Goal: Browse casually: Explore the website without a specific task or goal

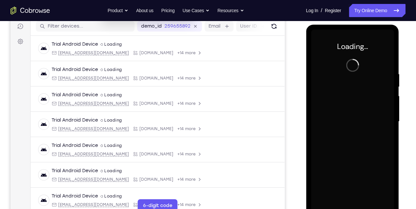
scroll to position [93, 0]
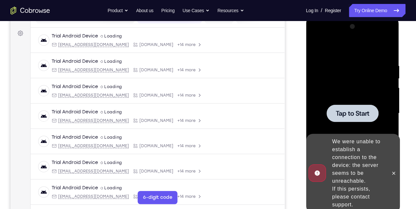
click at [335, 63] on div at bounding box center [352, 113] width 83 height 184
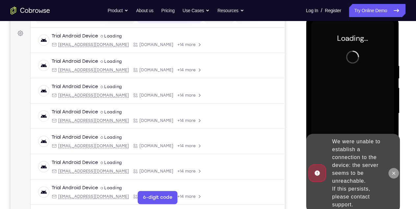
click at [396, 172] on icon at bounding box center [393, 173] width 5 height 5
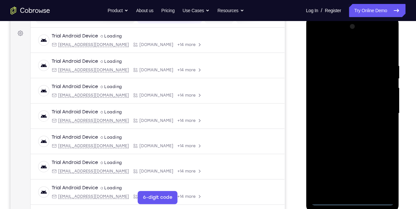
click at [353, 203] on div at bounding box center [352, 113] width 83 height 184
click at [382, 172] on div at bounding box center [352, 113] width 83 height 184
click at [343, 48] on div at bounding box center [352, 113] width 83 height 184
click at [380, 108] on div at bounding box center [352, 113] width 83 height 184
click at [345, 127] on div at bounding box center [352, 113] width 83 height 184
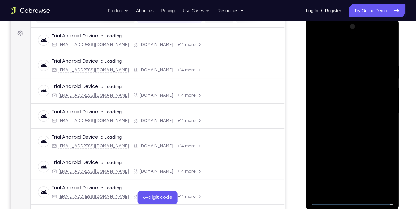
click at [344, 109] on div at bounding box center [352, 113] width 83 height 184
click at [332, 114] on div at bounding box center [352, 113] width 83 height 184
click at [331, 136] on div at bounding box center [352, 113] width 83 height 184
click at [333, 134] on div at bounding box center [352, 113] width 83 height 184
click at [333, 136] on div at bounding box center [352, 113] width 83 height 184
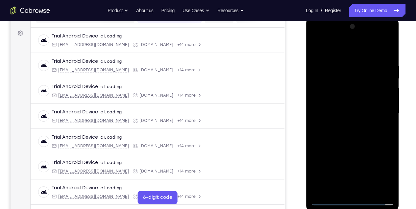
click at [353, 129] on div at bounding box center [352, 113] width 83 height 184
click at [382, 49] on div at bounding box center [352, 113] width 83 height 184
click at [351, 146] on div at bounding box center [352, 113] width 83 height 184
click at [389, 47] on div at bounding box center [352, 113] width 83 height 184
click at [368, 82] on div at bounding box center [352, 113] width 83 height 184
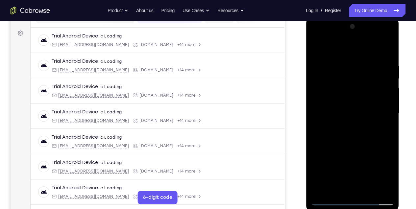
click at [367, 83] on div at bounding box center [352, 113] width 83 height 184
click at [384, 84] on div at bounding box center [352, 113] width 83 height 184
click at [374, 83] on div at bounding box center [352, 113] width 83 height 184
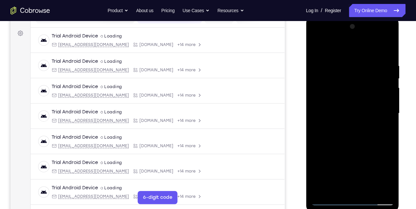
click at [371, 187] on div at bounding box center [352, 113] width 83 height 184
click at [354, 150] on div at bounding box center [352, 113] width 83 height 184
click at [351, 107] on div at bounding box center [352, 113] width 83 height 184
click at [347, 189] on div at bounding box center [352, 113] width 83 height 184
click at [388, 177] on div at bounding box center [352, 113] width 83 height 184
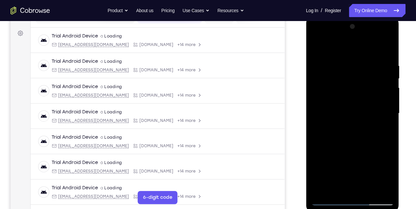
click at [388, 177] on div at bounding box center [352, 113] width 83 height 184
click at [383, 129] on div at bounding box center [352, 113] width 83 height 184
click at [314, 48] on div at bounding box center [352, 113] width 83 height 184
click at [319, 46] on div at bounding box center [352, 113] width 83 height 184
click at [387, 46] on div at bounding box center [352, 113] width 83 height 184
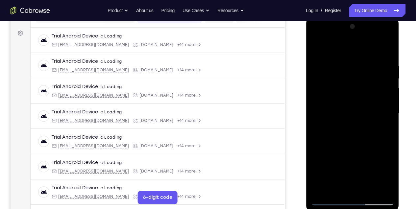
click at [380, 82] on div at bounding box center [352, 113] width 83 height 184
click at [386, 82] on div at bounding box center [352, 113] width 83 height 184
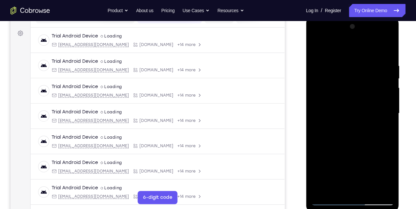
click at [386, 82] on div at bounding box center [352, 113] width 83 height 184
click at [320, 84] on div at bounding box center [352, 113] width 83 height 184
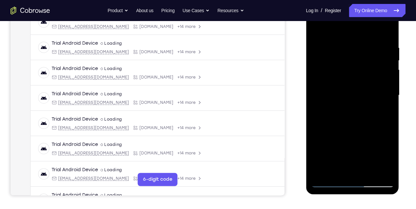
scroll to position [115, 0]
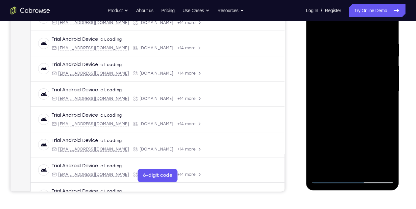
drag, startPoint x: 344, startPoint y: 99, endPoint x: 340, endPoint y: 52, distance: 47.6
click at [340, 53] on div at bounding box center [352, 91] width 83 height 184
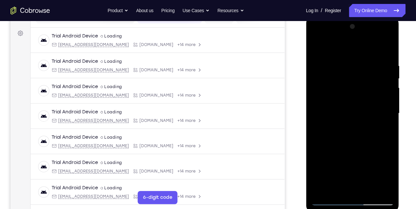
scroll to position [70, 0]
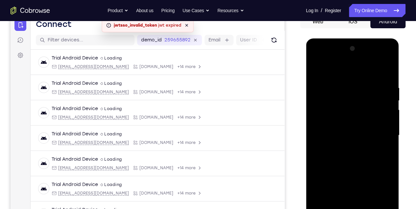
drag, startPoint x: 355, startPoint y: 138, endPoint x: 350, endPoint y: 105, distance: 33.9
click at [349, 107] on div at bounding box center [352, 135] width 83 height 184
click at [355, 155] on div at bounding box center [352, 135] width 83 height 184
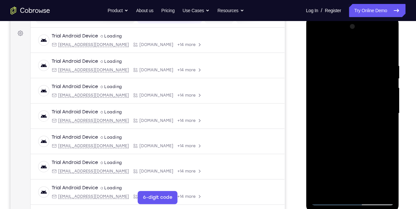
click at [315, 143] on div at bounding box center [352, 113] width 83 height 184
click at [317, 48] on div at bounding box center [352, 113] width 83 height 184
click at [380, 175] on div at bounding box center [352, 113] width 83 height 184
click at [316, 142] on div at bounding box center [352, 113] width 83 height 184
click at [318, 49] on div at bounding box center [352, 113] width 83 height 184
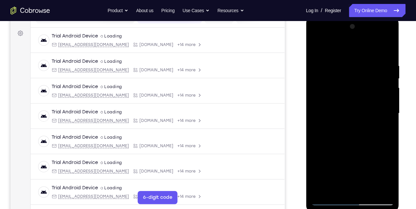
drag, startPoint x: 359, startPoint y: 65, endPoint x: 358, endPoint y: 116, distance: 50.4
click at [358, 114] on div at bounding box center [352, 113] width 83 height 184
click at [368, 192] on div at bounding box center [352, 113] width 83 height 184
click at [352, 146] on div at bounding box center [352, 113] width 83 height 184
click at [316, 48] on div at bounding box center [352, 113] width 83 height 184
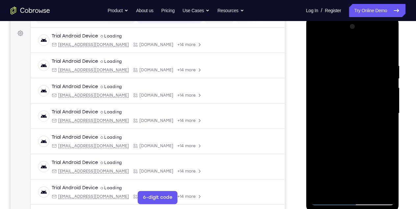
click at [317, 47] on div at bounding box center [352, 113] width 83 height 184
drag, startPoint x: 382, startPoint y: 64, endPoint x: 311, endPoint y: 60, distance: 70.9
click at [306, 61] on html "Online web based iOS Simulators and Android Emulators. Run iPhone, iPad, Mobile…" at bounding box center [353, 115] width 94 height 198
drag, startPoint x: 368, startPoint y: 60, endPoint x: 317, endPoint y: 63, distance: 51.5
click at [318, 63] on div at bounding box center [352, 113] width 83 height 184
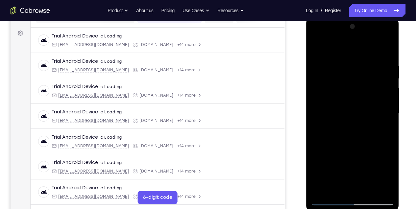
drag, startPoint x: 381, startPoint y: 62, endPoint x: 344, endPoint y: 64, distance: 36.9
click at [344, 64] on div at bounding box center [352, 113] width 83 height 184
click at [351, 62] on div at bounding box center [352, 113] width 83 height 184
click at [387, 98] on div at bounding box center [352, 113] width 83 height 184
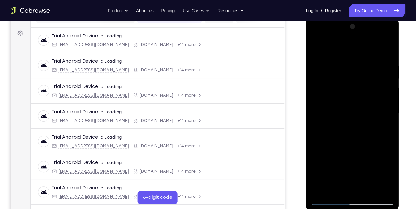
click at [341, 190] on div at bounding box center [352, 113] width 83 height 184
click at [357, 107] on div at bounding box center [352, 113] width 83 height 184
click at [368, 190] on div at bounding box center [352, 113] width 83 height 184
click at [385, 189] on div at bounding box center [352, 113] width 83 height 184
click at [380, 113] on div at bounding box center [352, 113] width 83 height 184
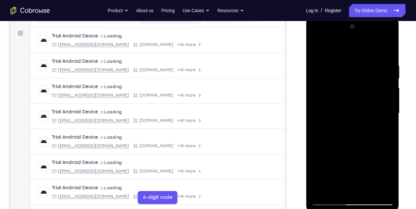
click at [383, 107] on div at bounding box center [352, 113] width 83 height 184
click at [318, 111] on div at bounding box center [352, 113] width 83 height 184
click at [388, 107] on div at bounding box center [352, 113] width 83 height 184
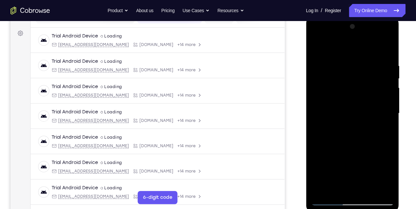
click at [386, 51] on div at bounding box center [352, 113] width 83 height 184
click at [316, 77] on div at bounding box center [352, 113] width 83 height 184
click at [385, 96] on div at bounding box center [352, 113] width 83 height 184
click at [384, 144] on div at bounding box center [352, 113] width 83 height 184
click at [378, 190] on div at bounding box center [352, 113] width 83 height 184
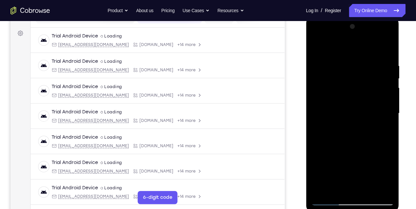
click at [324, 140] on div at bounding box center [352, 113] width 83 height 184
click at [338, 191] on div at bounding box center [352, 113] width 83 height 184
click at [345, 107] on div at bounding box center [352, 113] width 83 height 184
click at [366, 189] on div at bounding box center [352, 113] width 83 height 184
click at [384, 189] on div at bounding box center [352, 113] width 83 height 184
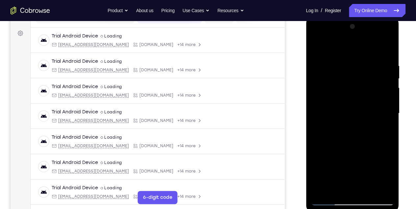
click at [385, 50] on div at bounding box center [352, 113] width 83 height 184
drag, startPoint x: 349, startPoint y: 134, endPoint x: 341, endPoint y: 55, distance: 79.5
click at [341, 59] on div at bounding box center [352, 113] width 83 height 184
click at [316, 71] on div at bounding box center [352, 113] width 83 height 184
drag, startPoint x: 353, startPoint y: 116, endPoint x: 353, endPoint y: 62, distance: 54.0
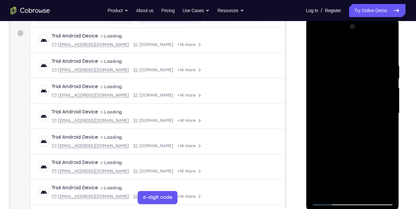
click at [353, 64] on div at bounding box center [352, 113] width 83 height 184
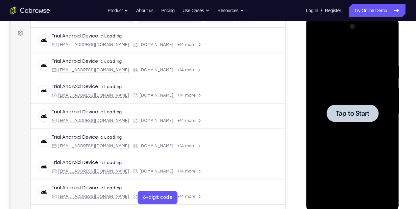
click at [328, 109] on div at bounding box center [353, 113] width 52 height 17
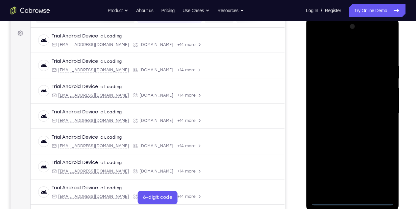
click at [351, 202] on div at bounding box center [352, 113] width 83 height 184
click at [382, 172] on div at bounding box center [352, 113] width 83 height 184
click at [342, 53] on div at bounding box center [352, 113] width 83 height 184
click at [379, 109] on div at bounding box center [352, 113] width 83 height 184
click at [345, 127] on div at bounding box center [352, 113] width 83 height 184
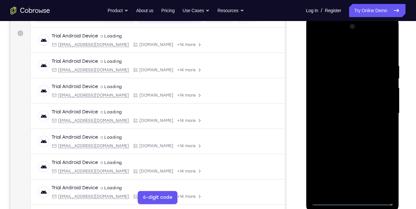
click at [351, 106] on div at bounding box center [352, 113] width 83 height 184
click at [351, 113] on div at bounding box center [352, 113] width 83 height 184
click at [363, 144] on div at bounding box center [352, 113] width 83 height 184
drag, startPoint x: 367, startPoint y: 114, endPoint x: 367, endPoint y: 108, distance: 6.3
click at [367, 108] on div at bounding box center [352, 113] width 83 height 184
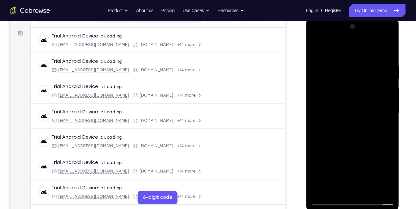
drag, startPoint x: 362, startPoint y: 83, endPoint x: 373, endPoint y: 119, distance: 37.3
click at [373, 119] on div at bounding box center [352, 113] width 83 height 184
click at [326, 75] on div at bounding box center [352, 113] width 83 height 184
drag, startPoint x: 365, startPoint y: 108, endPoint x: 383, endPoint y: 126, distance: 25.4
click at [381, 125] on div at bounding box center [352, 113] width 83 height 184
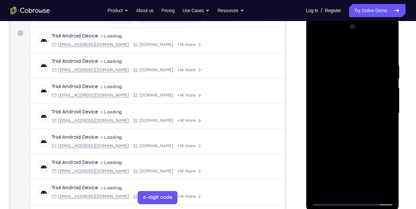
click at [324, 66] on div at bounding box center [352, 113] width 83 height 184
click at [378, 49] on div at bounding box center [352, 113] width 83 height 184
click at [354, 189] on div at bounding box center [352, 113] width 83 height 184
click at [369, 107] on div at bounding box center [352, 113] width 83 height 184
click at [368, 189] on div at bounding box center [352, 113] width 83 height 184
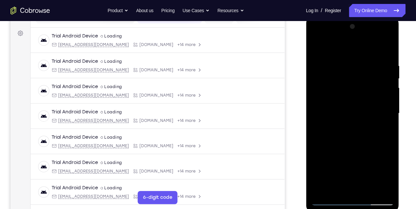
click at [384, 189] on div at bounding box center [352, 113] width 83 height 184
click at [379, 188] on div at bounding box center [352, 113] width 83 height 184
click at [383, 50] on div at bounding box center [352, 113] width 83 height 184
click at [367, 70] on div at bounding box center [352, 113] width 83 height 184
click at [363, 150] on div at bounding box center [352, 113] width 83 height 184
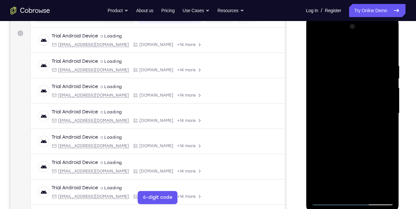
click at [318, 47] on div at bounding box center [352, 113] width 83 height 184
click at [358, 147] on div at bounding box center [352, 113] width 83 height 184
click at [314, 47] on div at bounding box center [352, 113] width 83 height 184
click at [317, 47] on div at bounding box center [352, 113] width 83 height 184
click at [368, 156] on div at bounding box center [352, 113] width 83 height 184
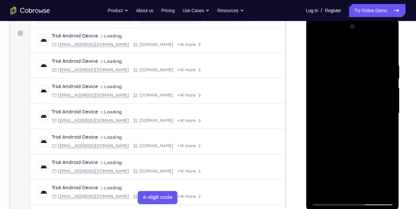
click at [368, 156] on div at bounding box center [352, 113] width 83 height 184
click at [336, 63] on div at bounding box center [352, 113] width 83 height 184
click at [385, 91] on div at bounding box center [352, 113] width 83 height 184
click at [385, 48] on div at bounding box center [352, 113] width 83 height 184
drag, startPoint x: 372, startPoint y: 58, endPoint x: 325, endPoint y: 61, distance: 46.9
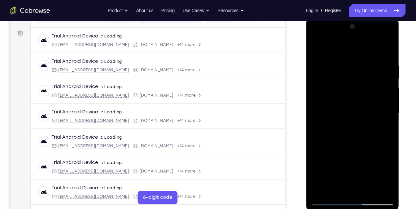
click at [324, 61] on div at bounding box center [352, 113] width 83 height 184
click at [353, 61] on div at bounding box center [352, 113] width 83 height 184
click at [388, 76] on div at bounding box center [352, 113] width 83 height 184
click at [384, 50] on div at bounding box center [352, 113] width 83 height 184
drag, startPoint x: 370, startPoint y: 60, endPoint x: 328, endPoint y: 60, distance: 42.1
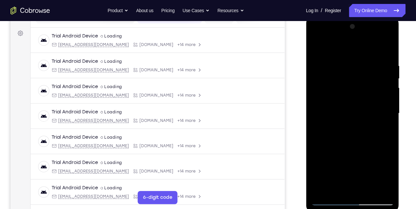
click at [328, 60] on div at bounding box center [352, 113] width 83 height 184
drag, startPoint x: 381, startPoint y: 60, endPoint x: 366, endPoint y: 60, distance: 14.5
click at [366, 60] on div at bounding box center [352, 113] width 83 height 184
click at [382, 61] on div at bounding box center [352, 113] width 83 height 184
click at [384, 87] on div at bounding box center [352, 113] width 83 height 184
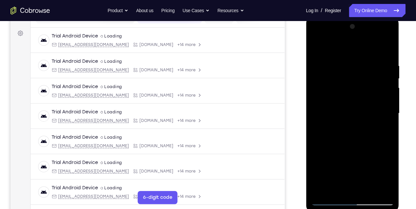
click at [384, 87] on div at bounding box center [352, 113] width 83 height 184
click at [385, 68] on div at bounding box center [352, 113] width 83 height 184
click at [319, 86] on div at bounding box center [352, 113] width 83 height 184
click at [385, 51] on div at bounding box center [352, 113] width 83 height 184
click at [350, 64] on div at bounding box center [352, 113] width 83 height 184
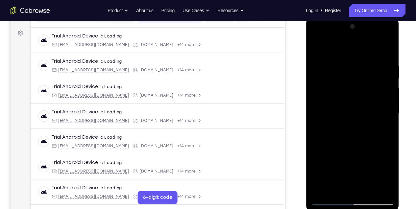
click at [386, 80] on div at bounding box center [352, 113] width 83 height 184
click at [387, 49] on div at bounding box center [352, 113] width 83 height 184
drag, startPoint x: 374, startPoint y: 62, endPoint x: 330, endPoint y: 65, distance: 44.2
click at [330, 65] on div at bounding box center [352, 113] width 83 height 184
click at [359, 63] on div at bounding box center [352, 113] width 83 height 184
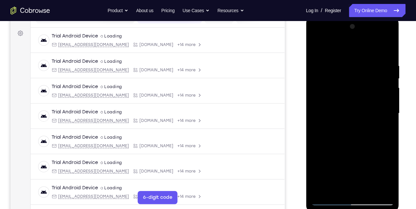
click at [385, 77] on div at bounding box center [352, 113] width 83 height 184
click at [382, 75] on div at bounding box center [352, 113] width 83 height 184
click at [356, 188] on div at bounding box center [352, 113] width 83 height 184
click at [372, 107] on div at bounding box center [352, 113] width 83 height 184
click at [366, 189] on div at bounding box center [352, 113] width 83 height 184
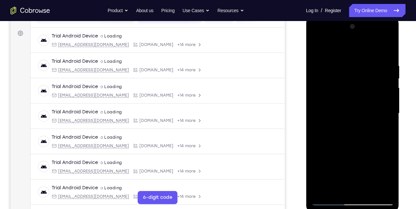
click at [384, 189] on div at bounding box center [352, 113] width 83 height 184
click at [377, 189] on div at bounding box center [352, 113] width 83 height 184
click at [389, 102] on div at bounding box center [352, 113] width 83 height 184
click at [389, 96] on div at bounding box center [352, 113] width 83 height 184
click at [388, 80] on div at bounding box center [352, 113] width 83 height 184
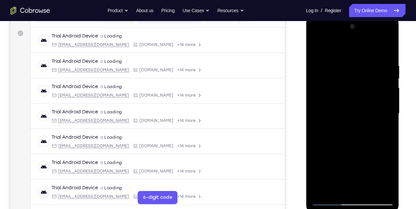
click at [390, 83] on div at bounding box center [352, 113] width 83 height 184
click at [387, 84] on div at bounding box center [352, 113] width 83 height 184
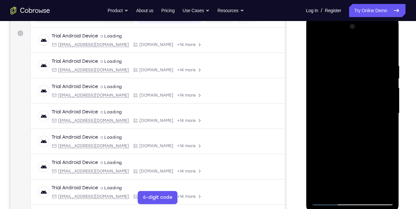
click at [329, 48] on div at bounding box center [352, 113] width 83 height 184
click at [369, 68] on div at bounding box center [352, 113] width 83 height 184
click at [383, 130] on div at bounding box center [352, 113] width 83 height 184
click at [318, 50] on div at bounding box center [352, 113] width 83 height 184
click at [355, 136] on div at bounding box center [352, 113] width 83 height 184
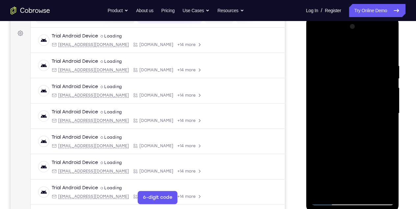
click at [319, 49] on div at bounding box center [352, 113] width 83 height 184
drag, startPoint x: 356, startPoint y: 121, endPoint x: 356, endPoint y: 104, distance: 17.1
click at [356, 105] on div at bounding box center [352, 113] width 83 height 184
drag, startPoint x: 355, startPoint y: 155, endPoint x: 353, endPoint y: 117, distance: 38.6
click at [352, 120] on div at bounding box center [352, 113] width 83 height 184
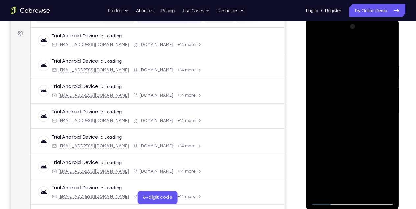
drag, startPoint x: 351, startPoint y: 134, endPoint x: 342, endPoint y: 99, distance: 36.0
click at [343, 101] on div at bounding box center [352, 113] width 83 height 184
